Goal: Task Accomplishment & Management: Use online tool/utility

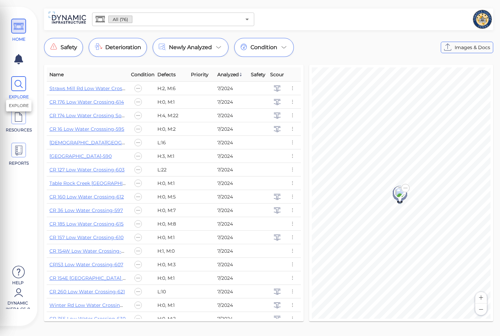
click at [20, 87] on icon at bounding box center [19, 84] width 10 height 15
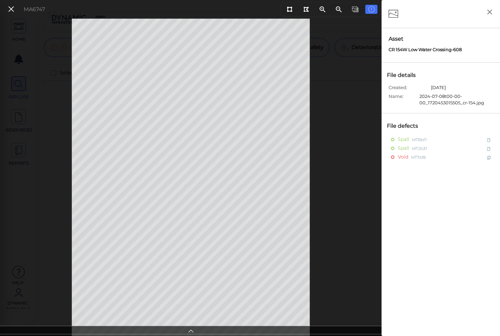
click at [194, 333] on div at bounding box center [191, 330] width 382 height 8
click at [405, 159] on span "Void" at bounding box center [404, 157] width 12 height 8
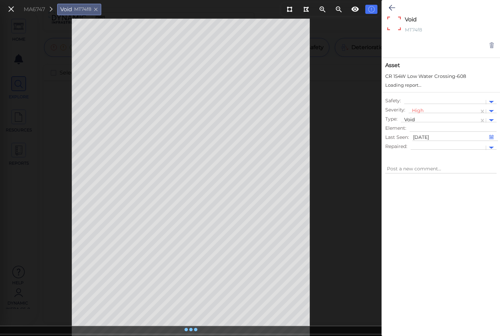
type textarea "x"
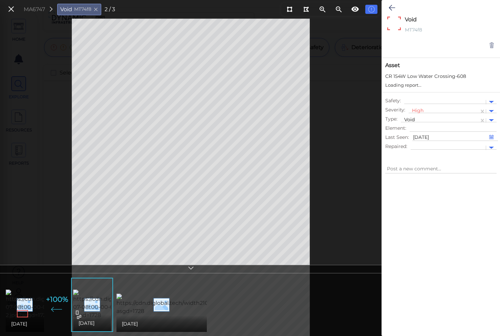
type textarea "x"
click at [31, 308] on img at bounding box center [67, 305] width 123 height 30
type textarea "x"
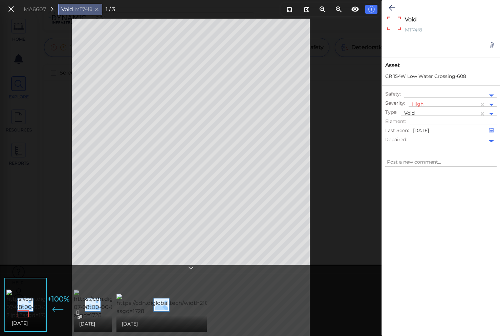
click at [89, 309] on img at bounding box center [135, 305] width 123 height 30
type textarea "x"
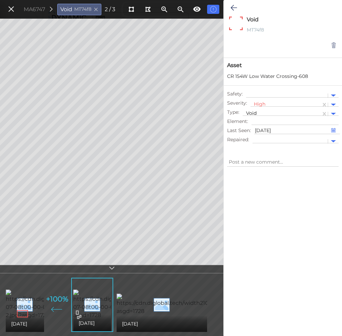
type textarea "x"
click at [36, 305] on img at bounding box center [67, 305] width 123 height 30
type textarea "x"
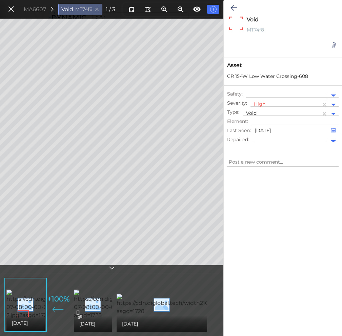
type textarea "x"
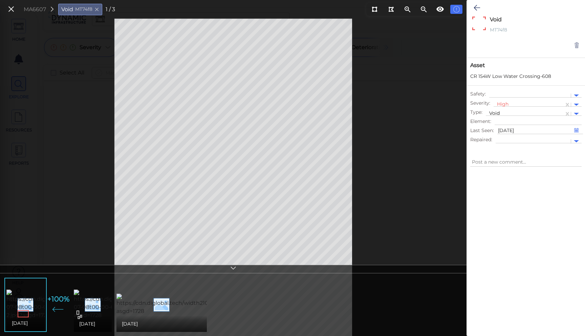
type textarea "x"
click at [478, 5] on icon at bounding box center [477, 8] width 6 height 8
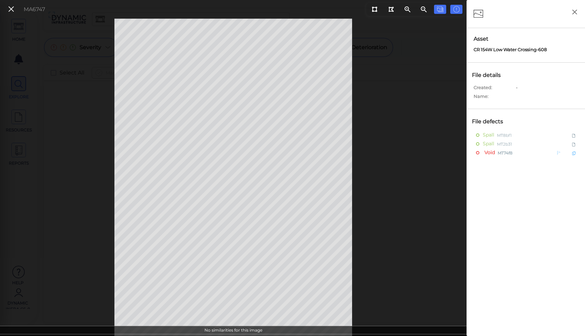
click at [487, 151] on span "Void" at bounding box center [489, 152] width 12 height 8
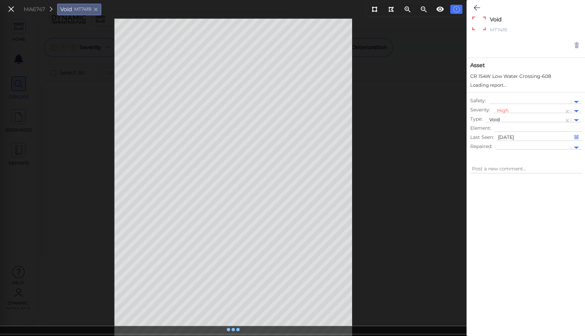
type textarea "x"
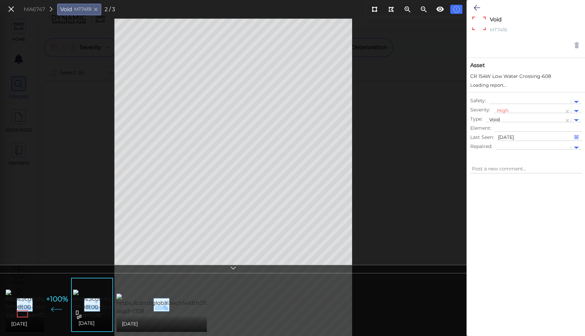
type textarea "x"
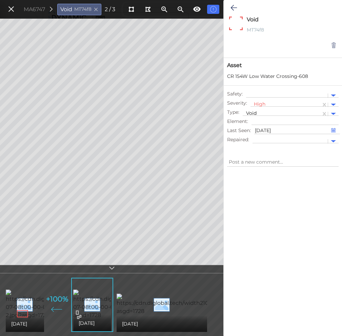
type textarea "x"
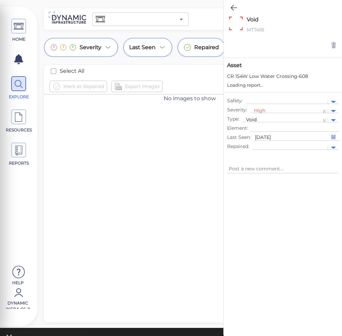
type textarea "x"
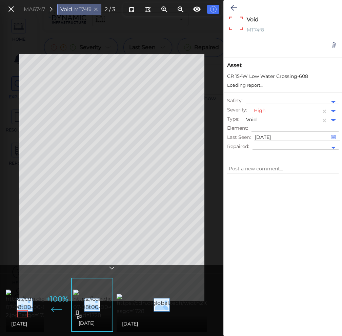
type textarea "x"
